Goal: Book appointment/travel/reservation

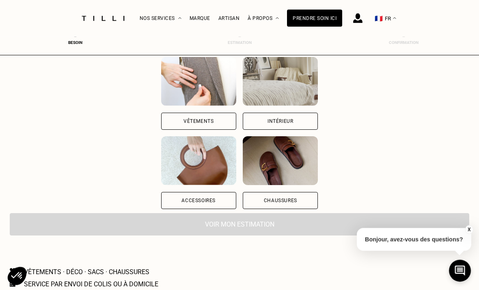
scroll to position [93, 0]
click at [161, 118] on div "Vêtements" at bounding box center [198, 121] width 75 height 17
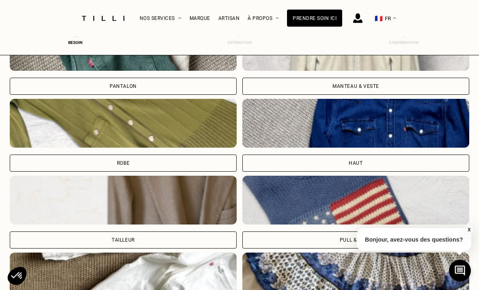
scroll to position [330, 0]
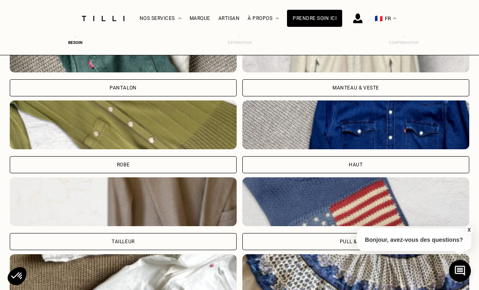
click at [87, 89] on div "Pantalon" at bounding box center [123, 87] width 227 height 17
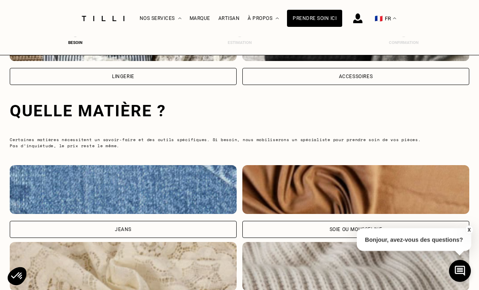
scroll to position [759, 0]
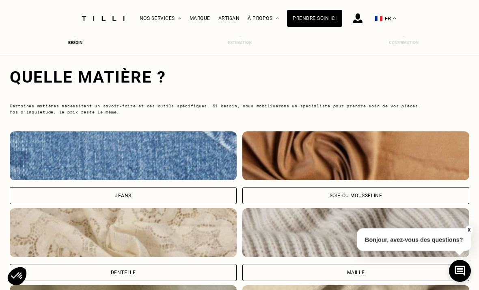
click at [215, 195] on div "Jeans" at bounding box center [123, 195] width 227 height 17
select select "FR"
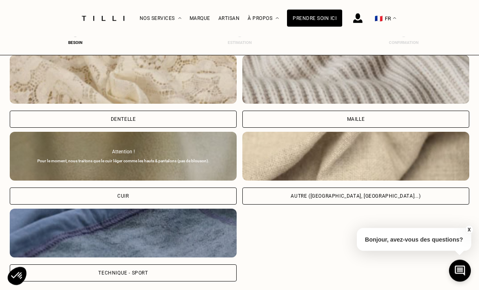
scroll to position [1143, 0]
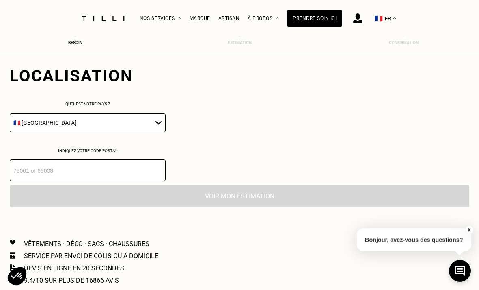
click at [132, 181] on input "number" at bounding box center [88, 170] width 156 height 22
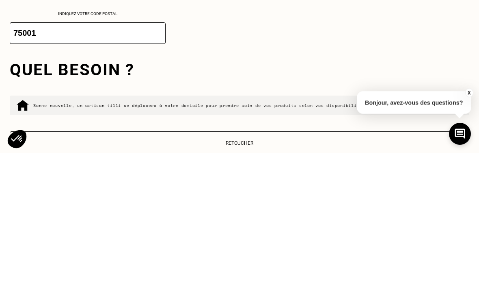
scroll to position [1280, 0]
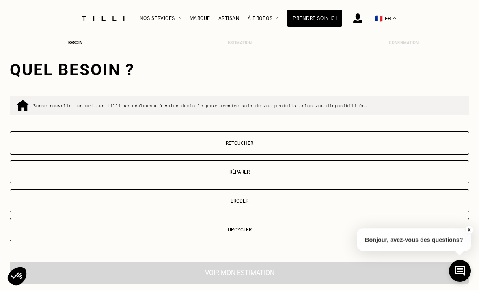
type input "75001"
click at [351, 175] on p "Réparer" at bounding box center [239, 172] width 451 height 6
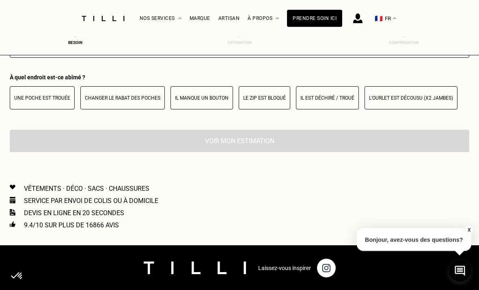
scroll to position [1463, 0]
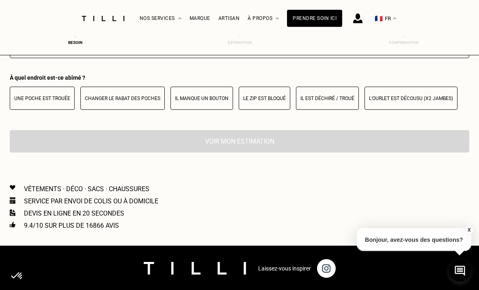
click at [346, 101] on p "Il est déchiré / troué" at bounding box center [328, 98] width 54 height 6
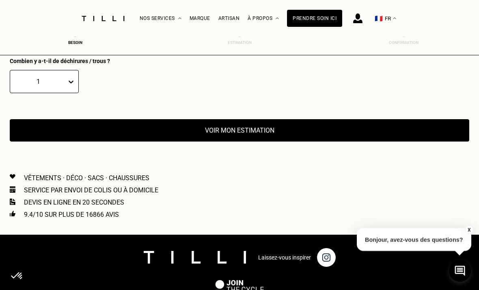
scroll to position [1531, 0]
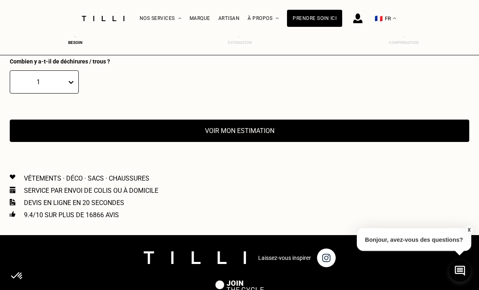
click at [346, 141] on button "Voir mon estimation" at bounding box center [240, 130] width 460 height 22
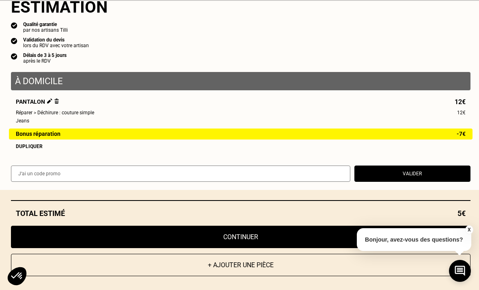
scroll to position [16, 0]
click at [467, 231] on button "X" at bounding box center [469, 229] width 8 height 9
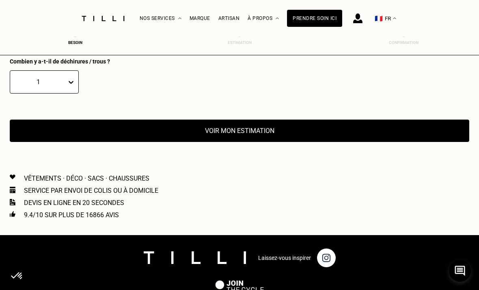
click at [371, 140] on button "Voir mon estimation" at bounding box center [240, 130] width 460 height 22
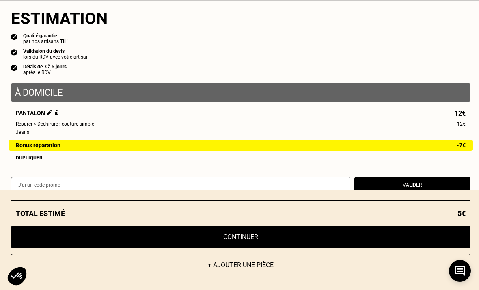
click at [310, 234] on button "Continuer" at bounding box center [241, 236] width 460 height 22
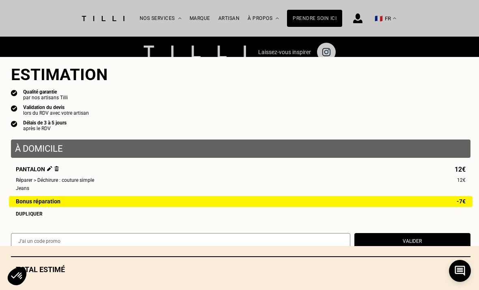
select select "FR"
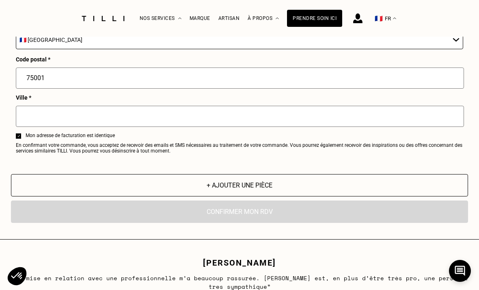
scroll to position [1180, 0]
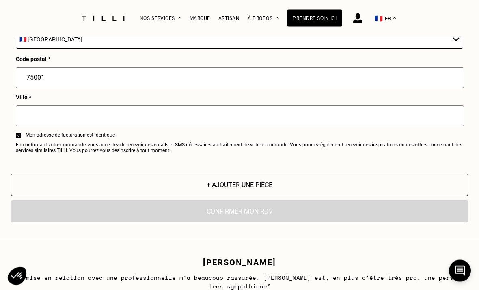
click at [386, 111] on div "Ville *" at bounding box center [240, 113] width 448 height 38
click at [396, 89] on input "75001" at bounding box center [240, 77] width 448 height 21
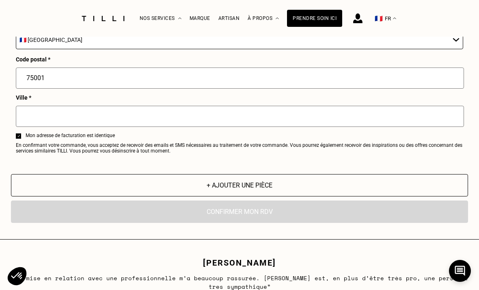
type input "7500"
type input "[GEOGRAPHIC_DATA]"
type input "7"
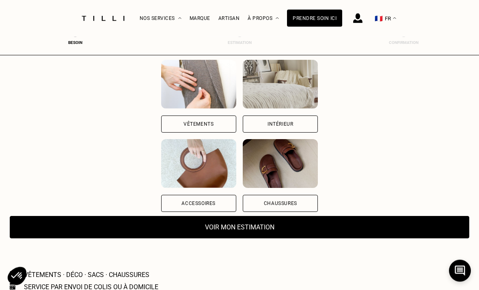
click at [161, 122] on div "Vêtements" at bounding box center [198, 124] width 75 height 17
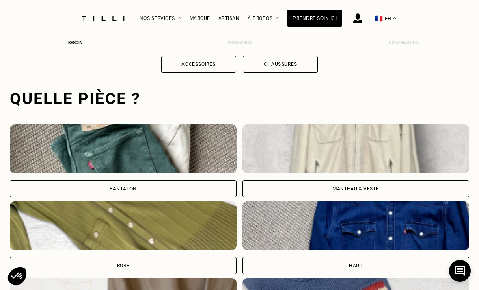
scroll to position [251, 0]
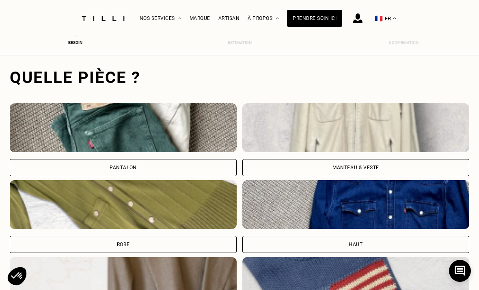
click at [69, 165] on div "Pantalon" at bounding box center [123, 167] width 227 height 17
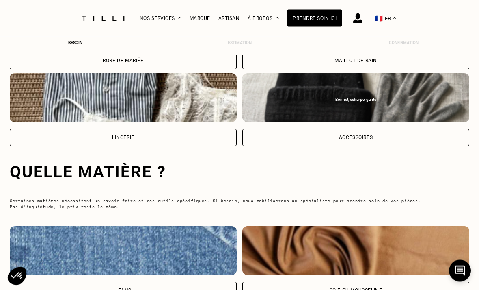
scroll to position [759, 0]
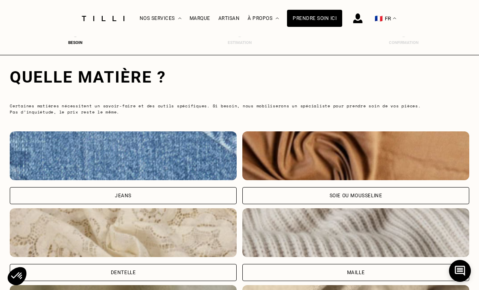
click at [58, 198] on div "Jeans" at bounding box center [123, 195] width 227 height 17
select select "FR"
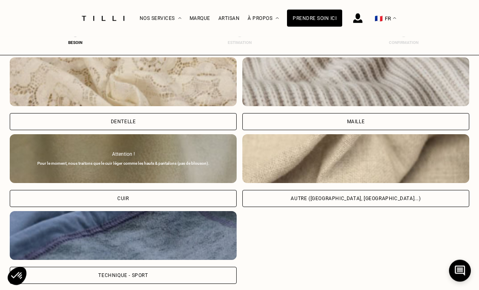
scroll to position [1143, 0]
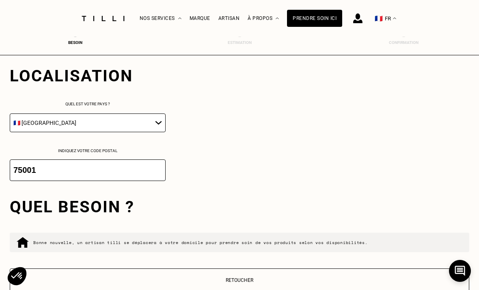
click at [63, 177] on input "75001" at bounding box center [88, 170] width 156 height 22
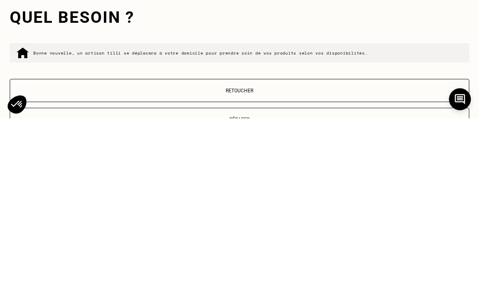
scroll to position [1164, 0]
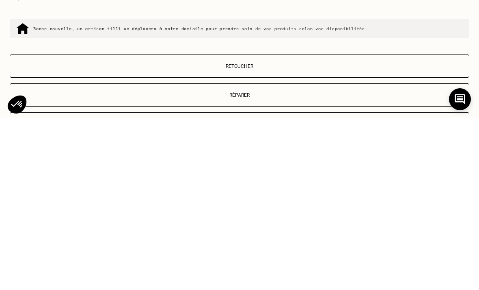
type input "78700"
click at [394, 264] on p "Réparer" at bounding box center [239, 267] width 451 height 6
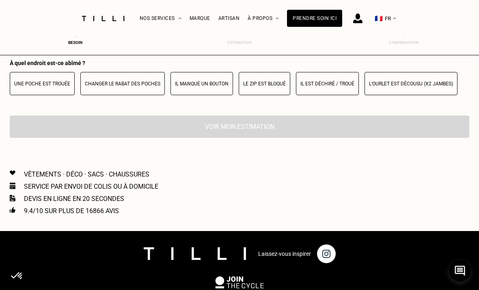
scroll to position [1494, 0]
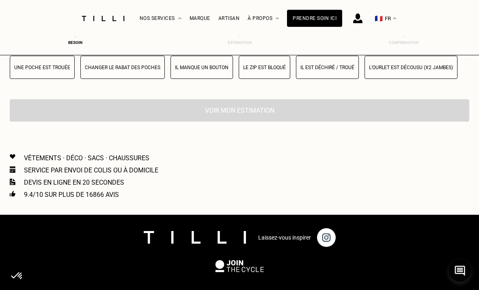
click at [336, 70] on p "Il est déchiré / troué" at bounding box center [328, 68] width 54 height 6
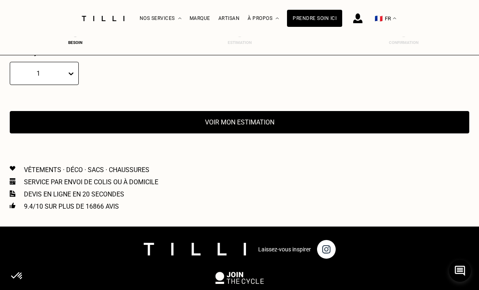
scroll to position [1546, 0]
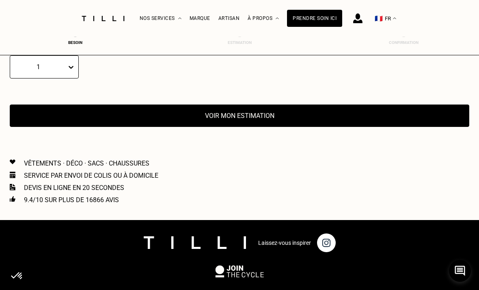
click at [351, 125] on button "Voir mon estimation" at bounding box center [240, 115] width 460 height 22
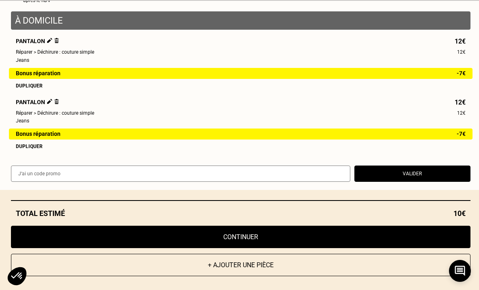
scroll to position [77, 0]
click at [54, 104] on img at bounding box center [56, 101] width 4 height 5
click at [57, 104] on img at bounding box center [56, 101] width 4 height 5
click at [51, 104] on img at bounding box center [49, 101] width 5 height 5
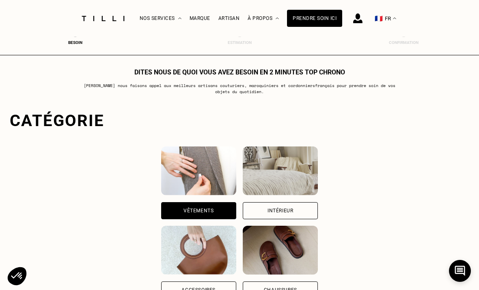
scroll to position [0, 0]
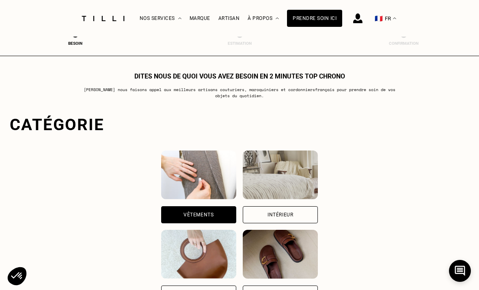
click at [323, 22] on div "Prendre soin ici" at bounding box center [314, 18] width 55 height 17
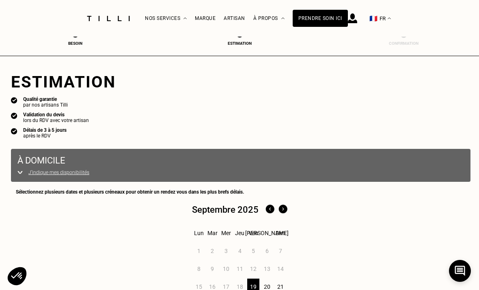
select select "FR"
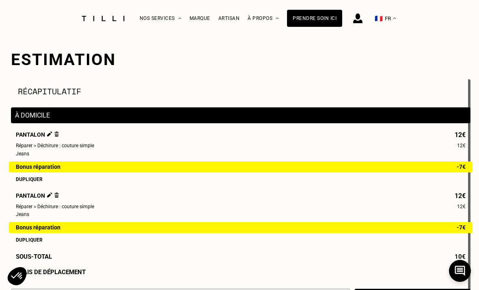
scroll to position [107, 0]
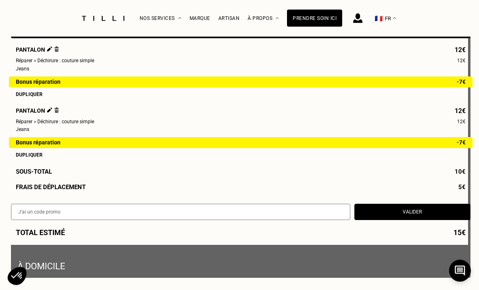
click at [57, 110] on img at bounding box center [56, 110] width 4 height 5
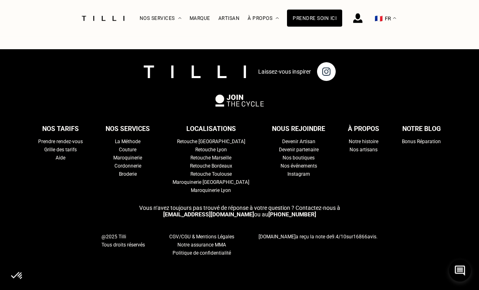
scroll to position [1438, 0]
click at [221, 145] on div "Retouche [GEOGRAPHIC_DATA]" at bounding box center [211, 141] width 68 height 8
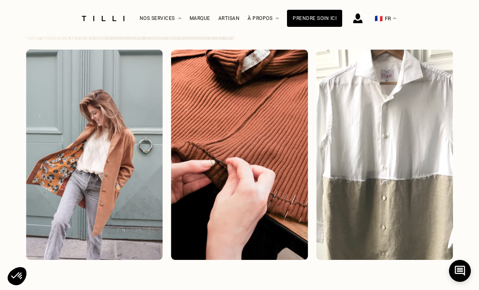
scroll to position [1129, 0]
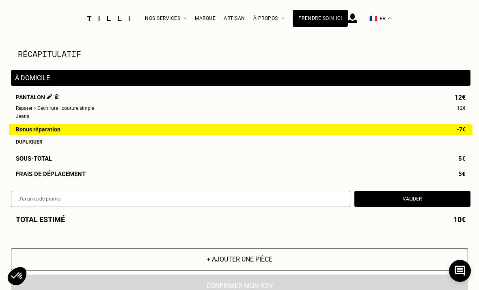
select select "FR"
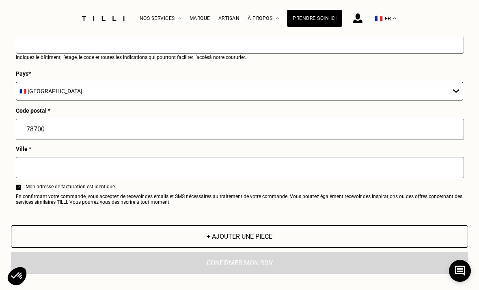
scroll to position [1438, 0]
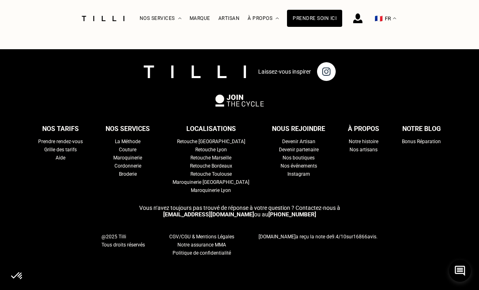
click at [219, 145] on div "Retouche [GEOGRAPHIC_DATA]" at bounding box center [211, 141] width 68 height 8
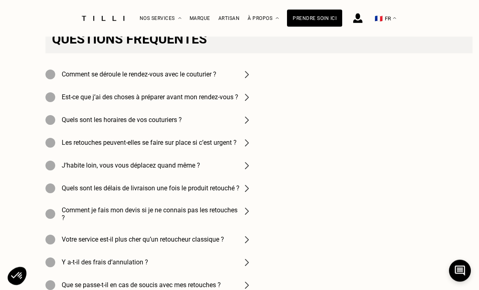
scroll to position [2529, 0]
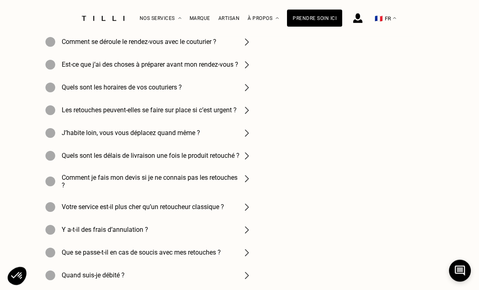
click at [78, 46] on h4 "Comment se déroule le rendez-vous avec le couturier ?" at bounding box center [139, 42] width 155 height 8
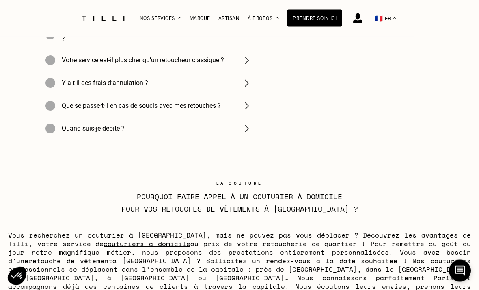
scroll to position [2678, 0]
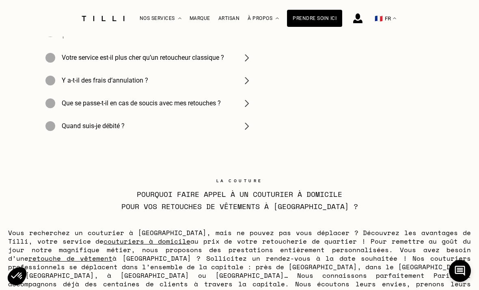
click at [68, 107] on h4 "Que se passe-t-il en cas de soucis avec mes retouches ?" at bounding box center [141, 103] width 159 height 8
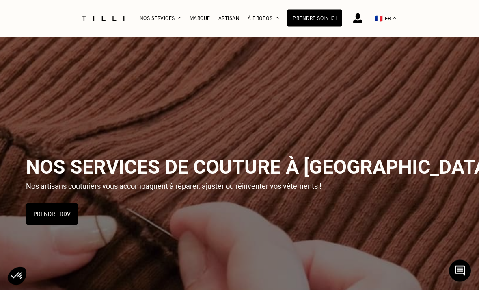
scroll to position [0, 0]
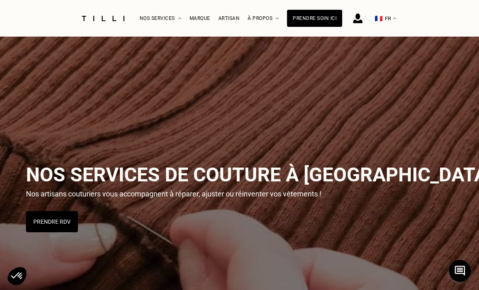
click at [230, 15] on div "Artisan" at bounding box center [230, 18] width 22 height 6
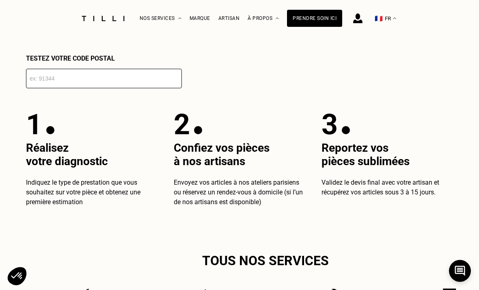
select select "FR"
